Goal: Task Accomplishment & Management: Manage account settings

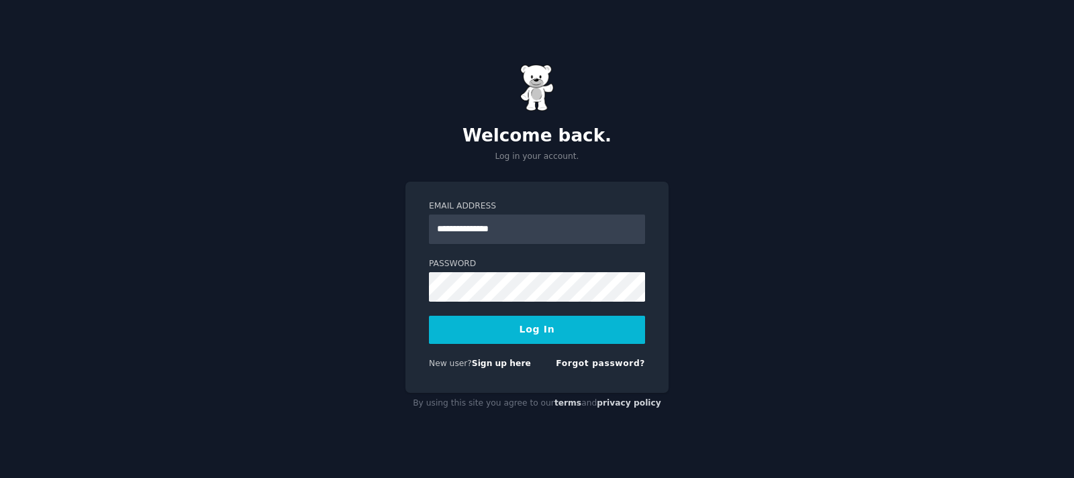
type input "**********"
click at [429, 316] on button "Log In" at bounding box center [537, 330] width 216 height 28
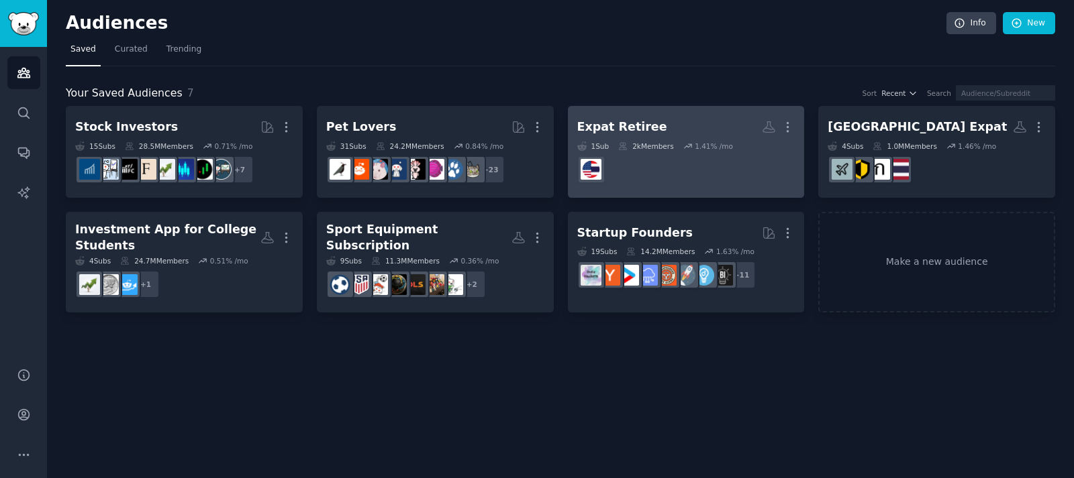
click at [728, 162] on dd at bounding box center [686, 170] width 218 height 38
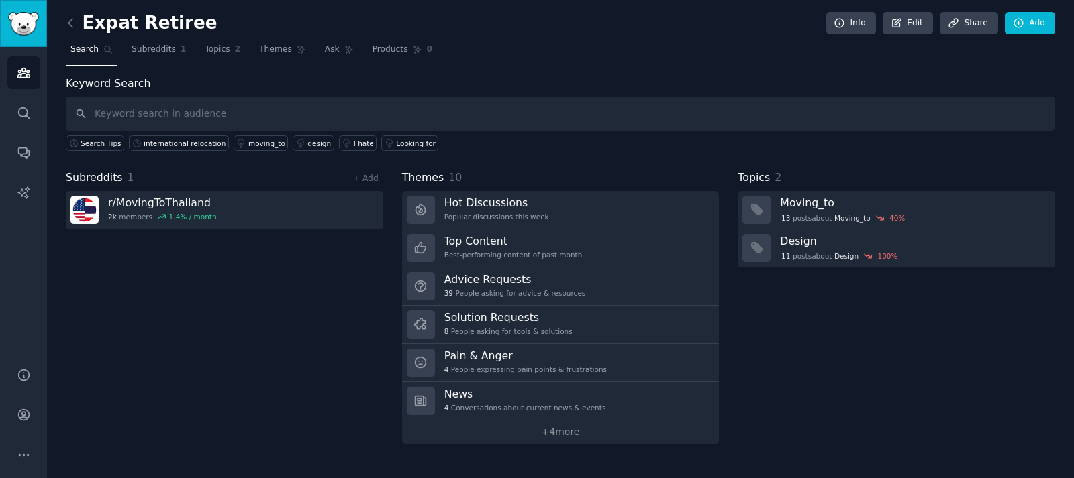
click at [34, 28] on img "Sidebar" at bounding box center [23, 23] width 31 height 23
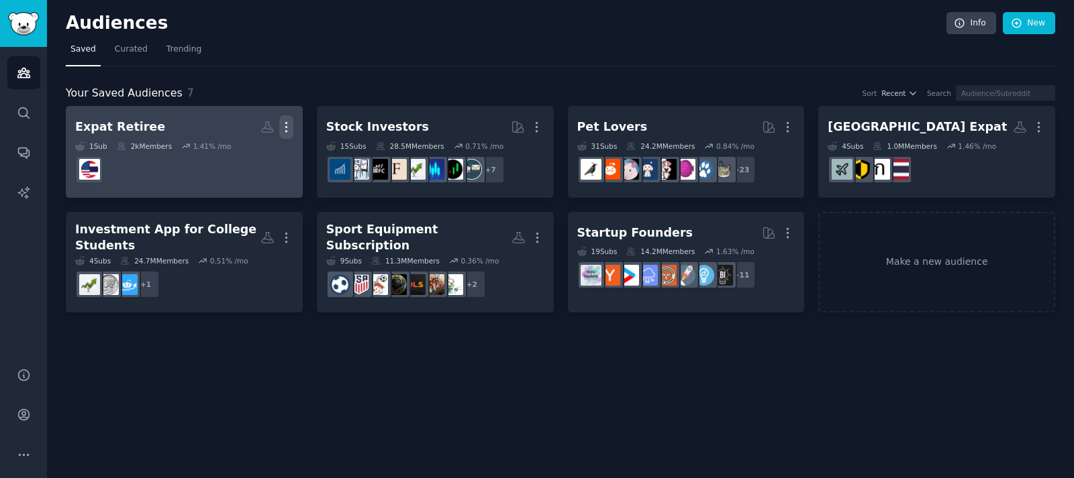
click at [285, 132] on icon "button" at bounding box center [285, 127] width 1 height 9
click at [254, 160] on p "Delete" at bounding box center [249, 155] width 31 height 14
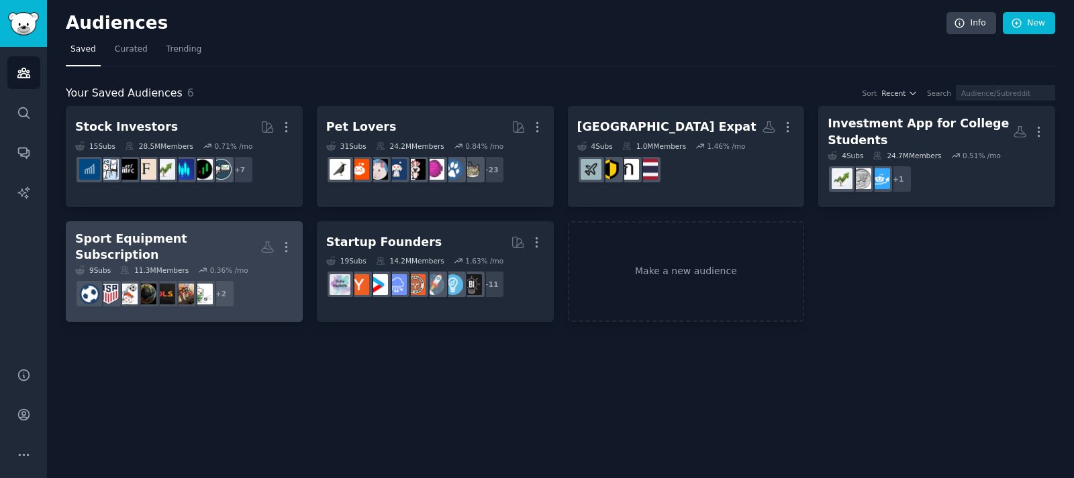
click at [222, 243] on div "Sport Equipment Subscription" at bounding box center [167, 247] width 185 height 33
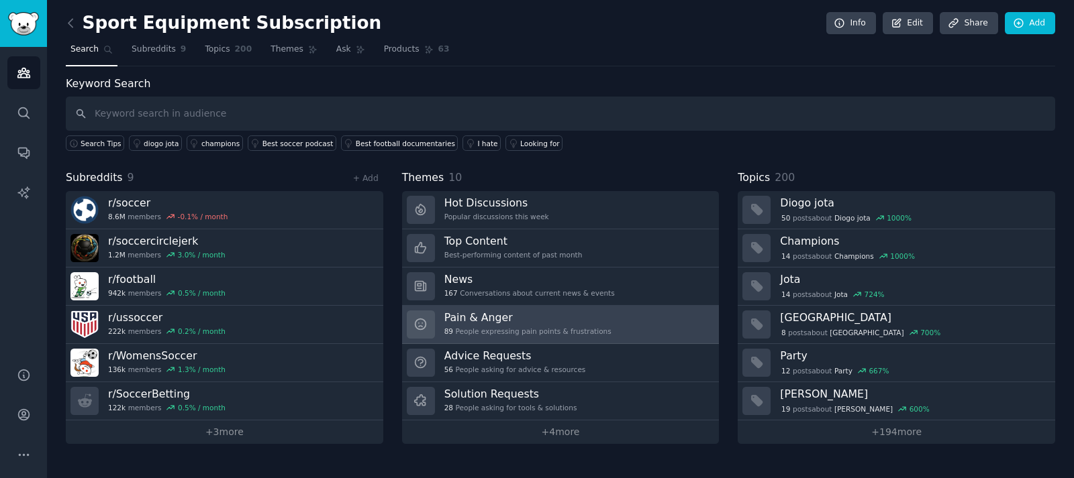
click at [528, 319] on h3 "Pain & Anger" at bounding box center [527, 318] width 167 height 14
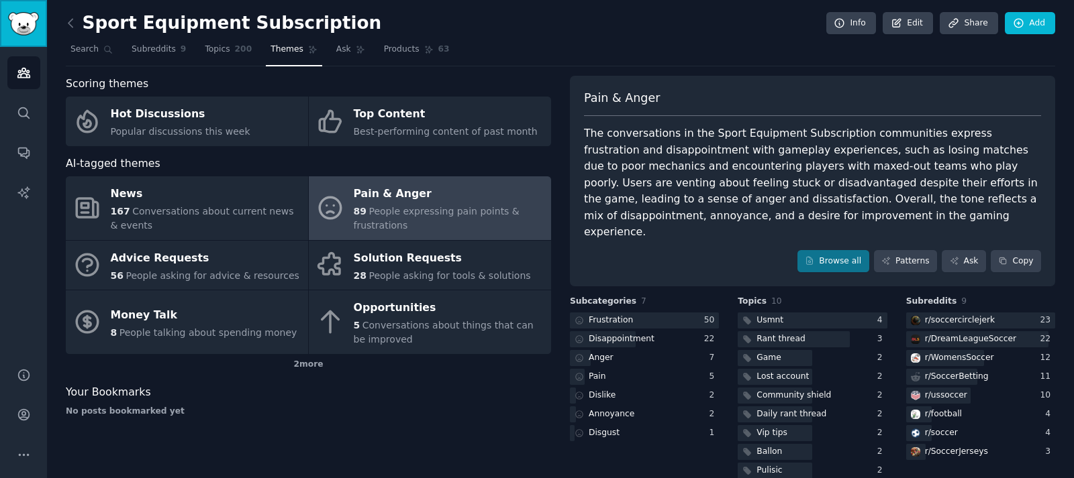
click at [36, 18] on img "Sidebar" at bounding box center [23, 23] width 31 height 23
